Goal: Check status: Check status

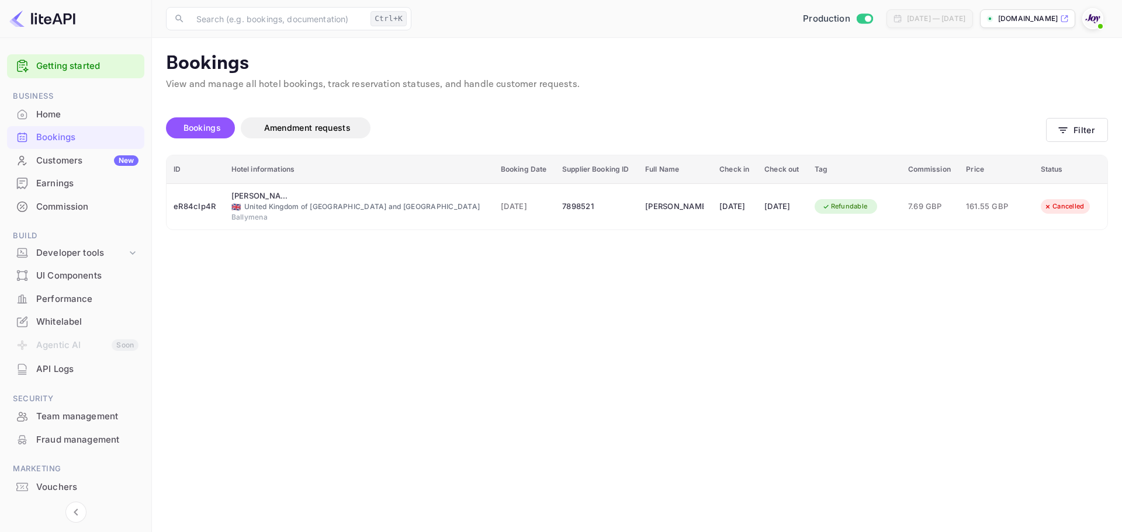
click at [880, 431] on main "Bookings View and manage all hotel bookings, track reservation statuses, and ha…" at bounding box center [637, 285] width 970 height 494
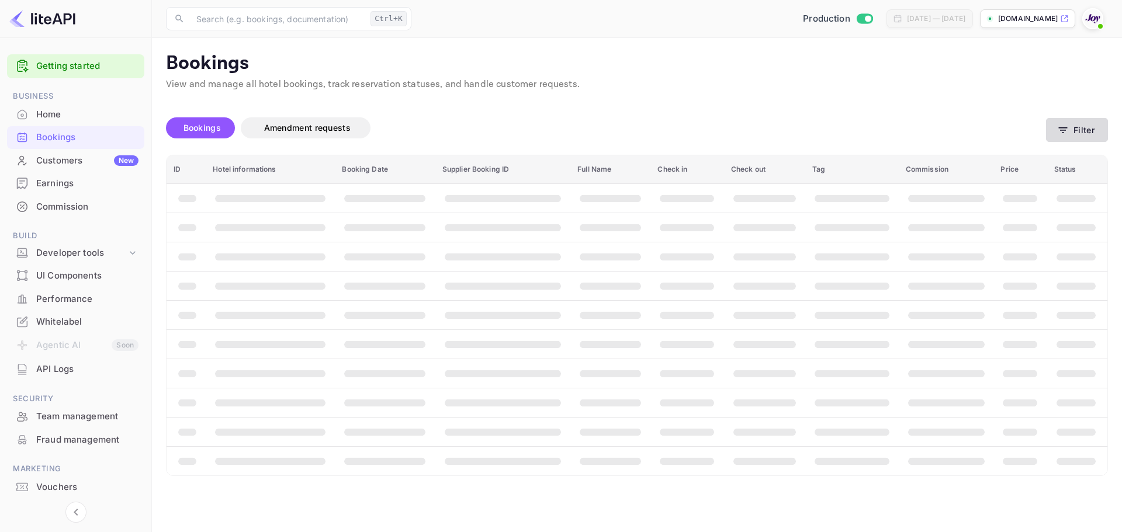
click at [1080, 129] on button "Filter" at bounding box center [1077, 130] width 62 height 24
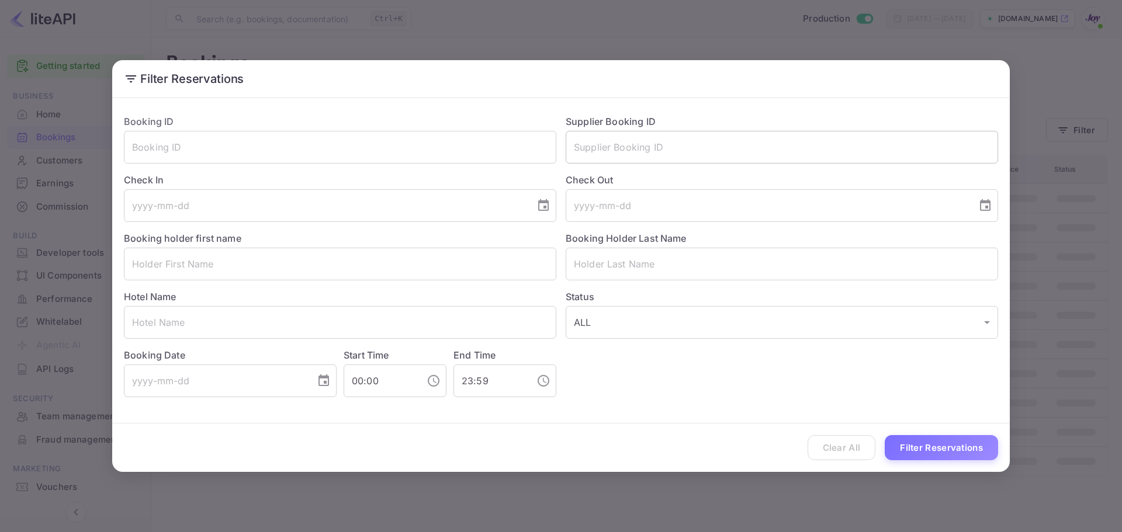
click at [655, 154] on input "text" at bounding box center [782, 147] width 432 height 33
paste input "7892670"
type input "7892670"
click at [962, 446] on button "Filter Reservations" at bounding box center [940, 447] width 113 height 25
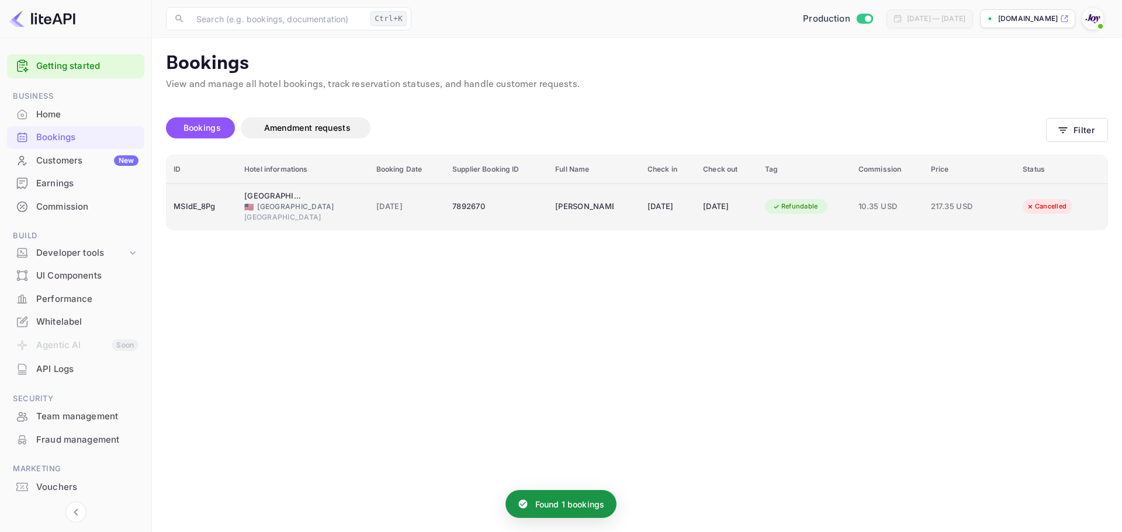
click at [229, 194] on td "MSIdE_8Pg" at bounding box center [201, 206] width 71 height 46
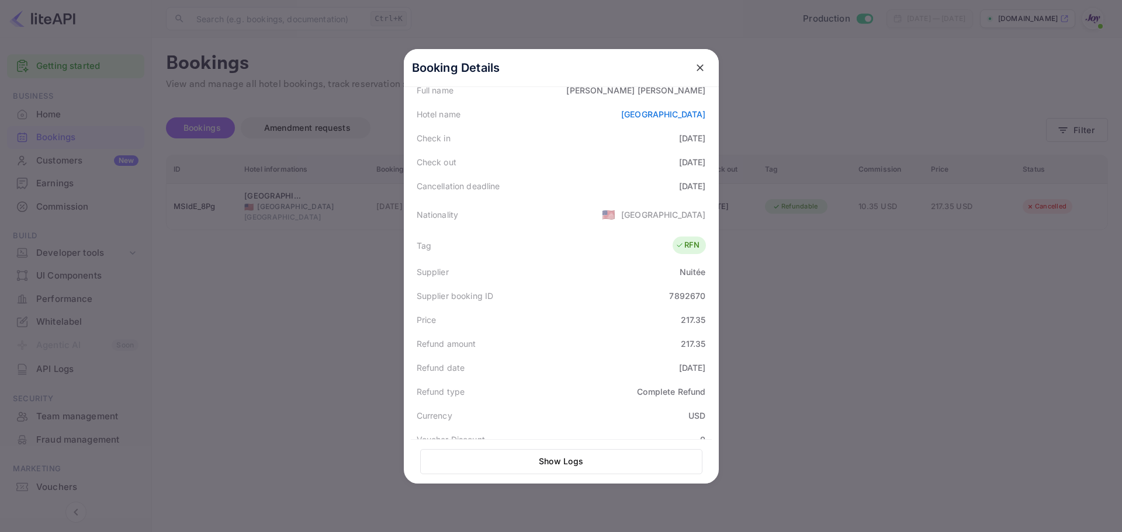
scroll to position [234, 0]
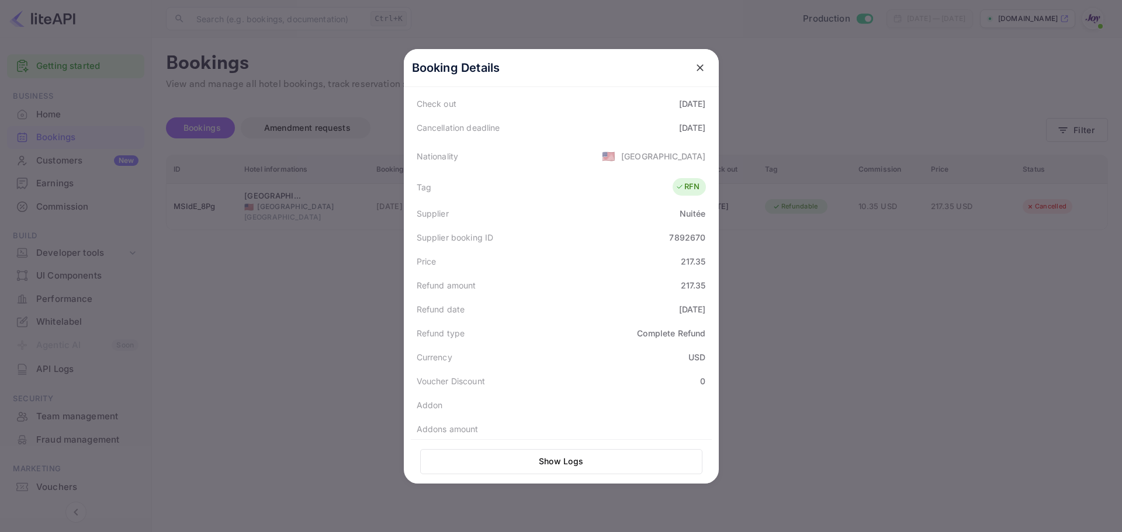
click at [261, 293] on div at bounding box center [561, 266] width 1122 height 532
